Goal: Obtain resource: Download file/media

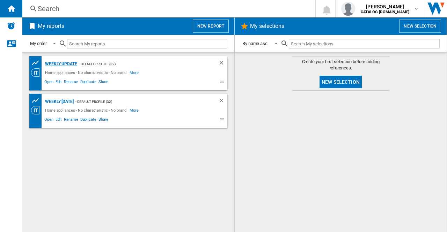
click at [61, 63] on div "Weekly update" at bounding box center [60, 64] width 34 height 9
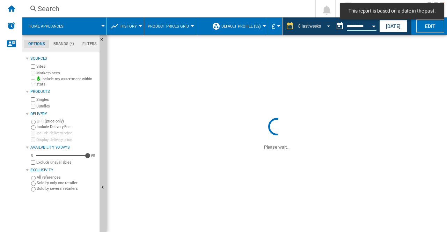
click at [325, 25] on span "REPORTS.WIZARD.STEPS.REPORT.STEPS.REPORT_OPTIONS.PERIOD: 8 last weeks" at bounding box center [326, 25] width 8 height 6
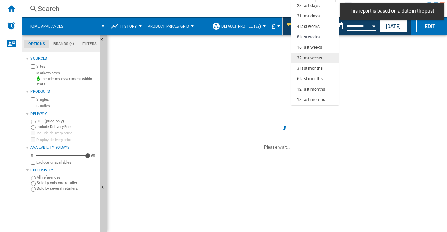
click at [311, 61] on md-option "32 last weeks" at bounding box center [314, 58] width 47 height 10
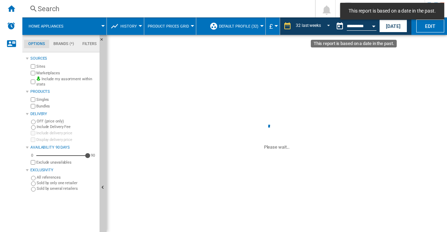
click at [372, 25] on div "Open calendar" at bounding box center [373, 26] width 3 height 2
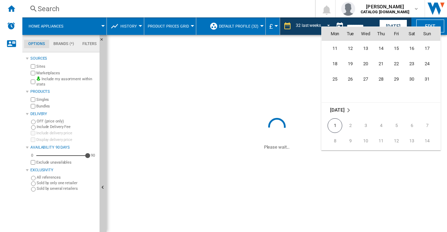
scroll to position [3279, 0]
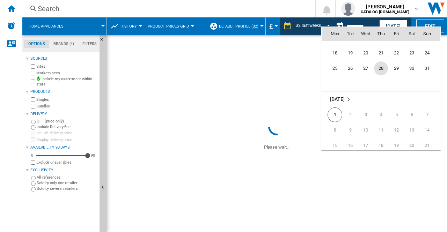
click at [380, 65] on span "28" at bounding box center [381, 68] width 14 height 14
type input "**********"
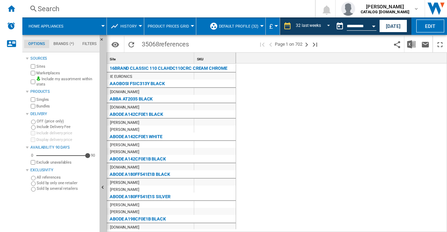
scroll to position [0, 1520]
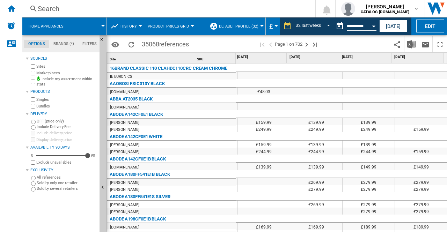
click at [228, 160] on div "ABODE A142CF0E1B BLACK" at bounding box center [172, 158] width 129 height 7
click at [412, 40] on img "Download in Excel" at bounding box center [411, 44] width 8 height 8
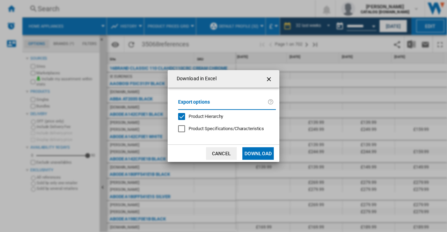
click at [191, 130] on span "Product Specifications/Characteristics" at bounding box center [225, 128] width 75 height 5
click at [252, 153] on button "Download" at bounding box center [257, 153] width 31 height 13
